Goal: Task Accomplishment & Management: Manage account settings

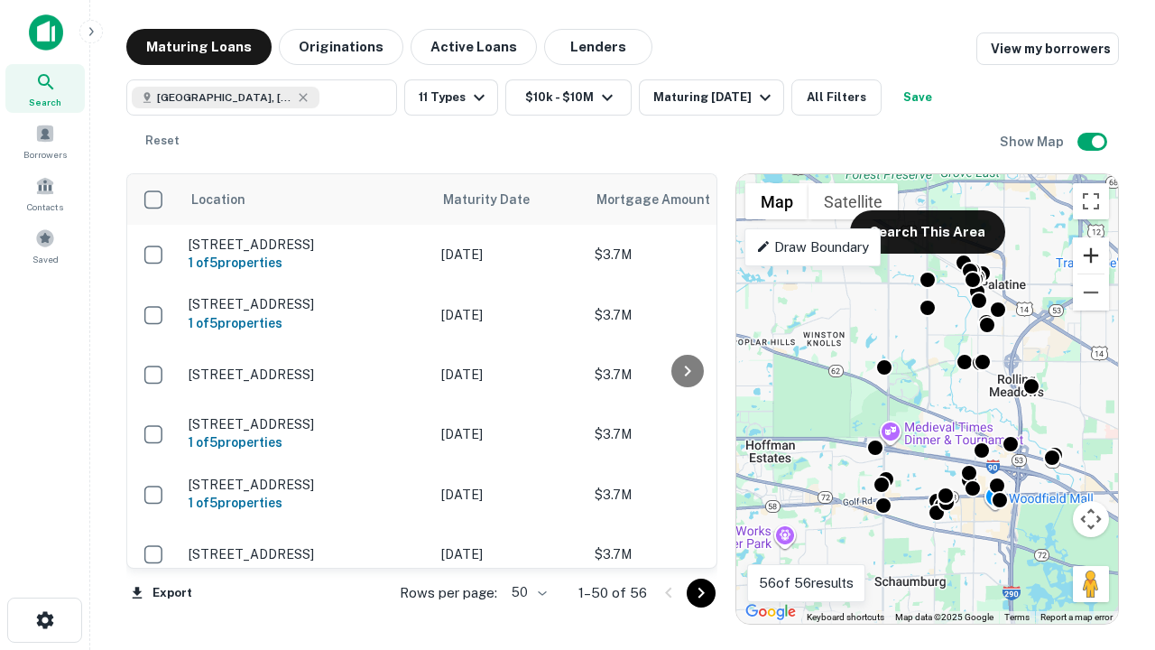
click at [1091, 255] on button "Zoom in" at bounding box center [1091, 255] width 36 height 36
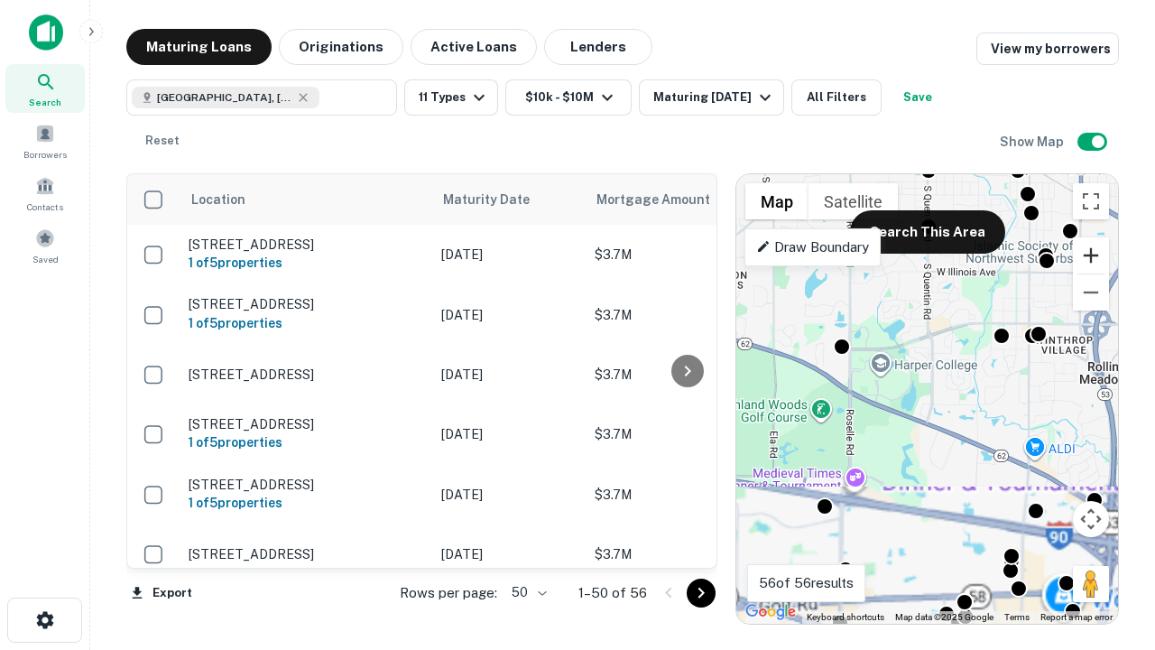
click at [1091, 255] on button "Zoom in" at bounding box center [1091, 255] width 36 height 36
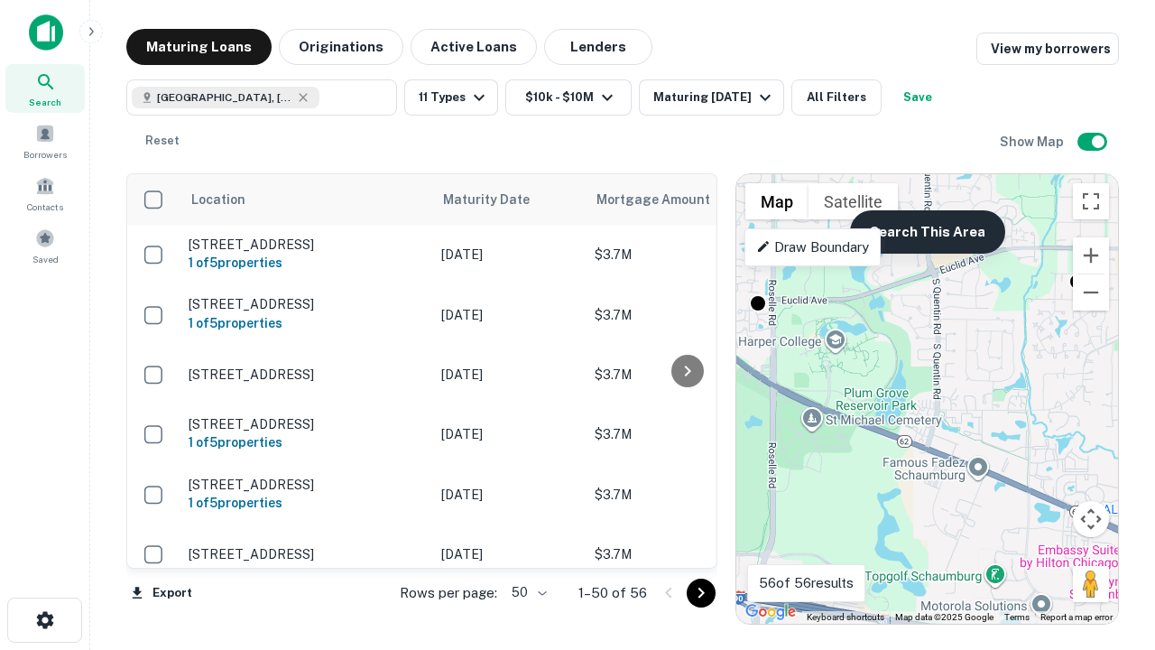
click at [927, 232] on button "Search This Area" at bounding box center [927, 231] width 155 height 43
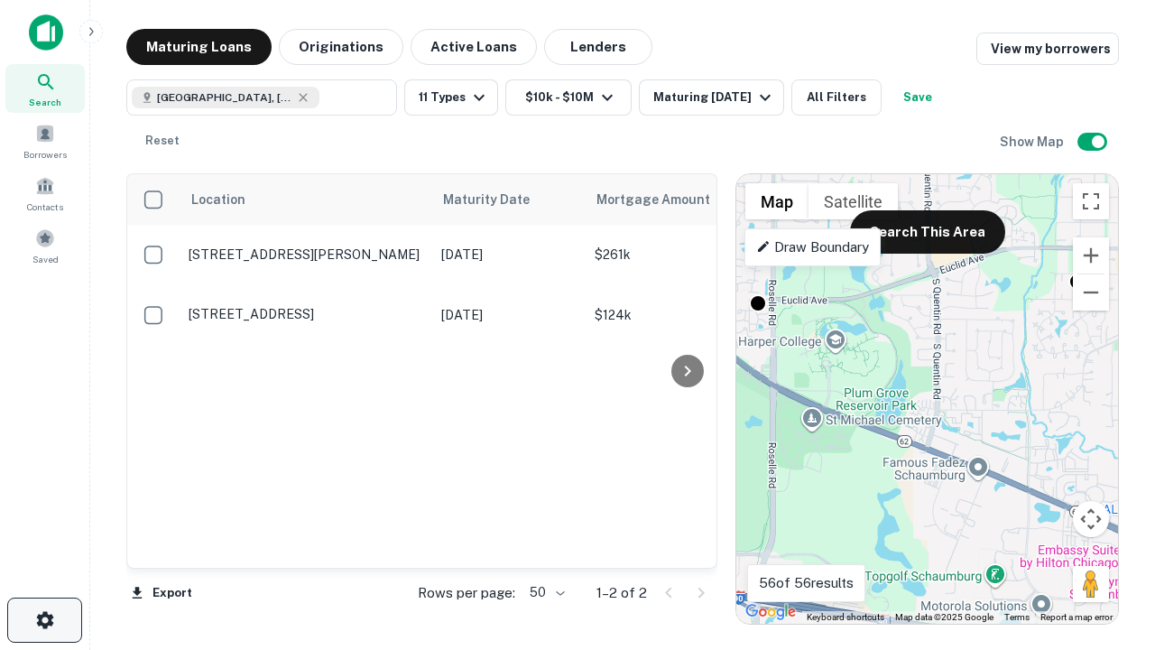
click at [44, 620] on icon "button" at bounding box center [45, 620] width 22 height 22
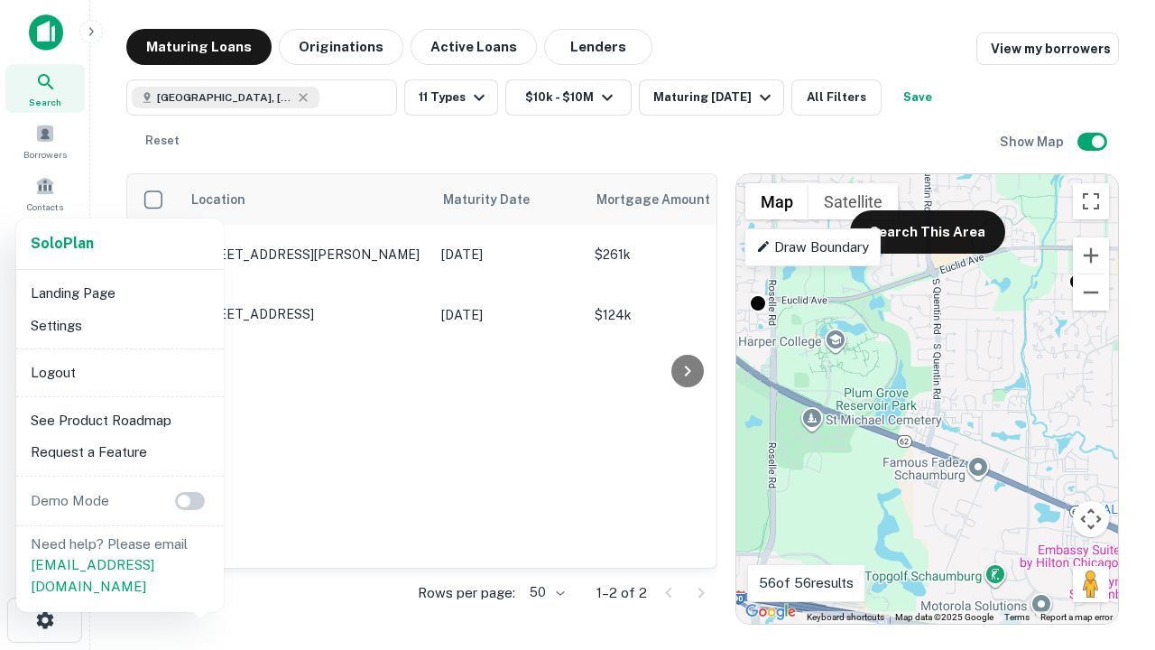
click at [119, 372] on li "Logout" at bounding box center [119, 373] width 193 height 32
